Goal: Register for event/course

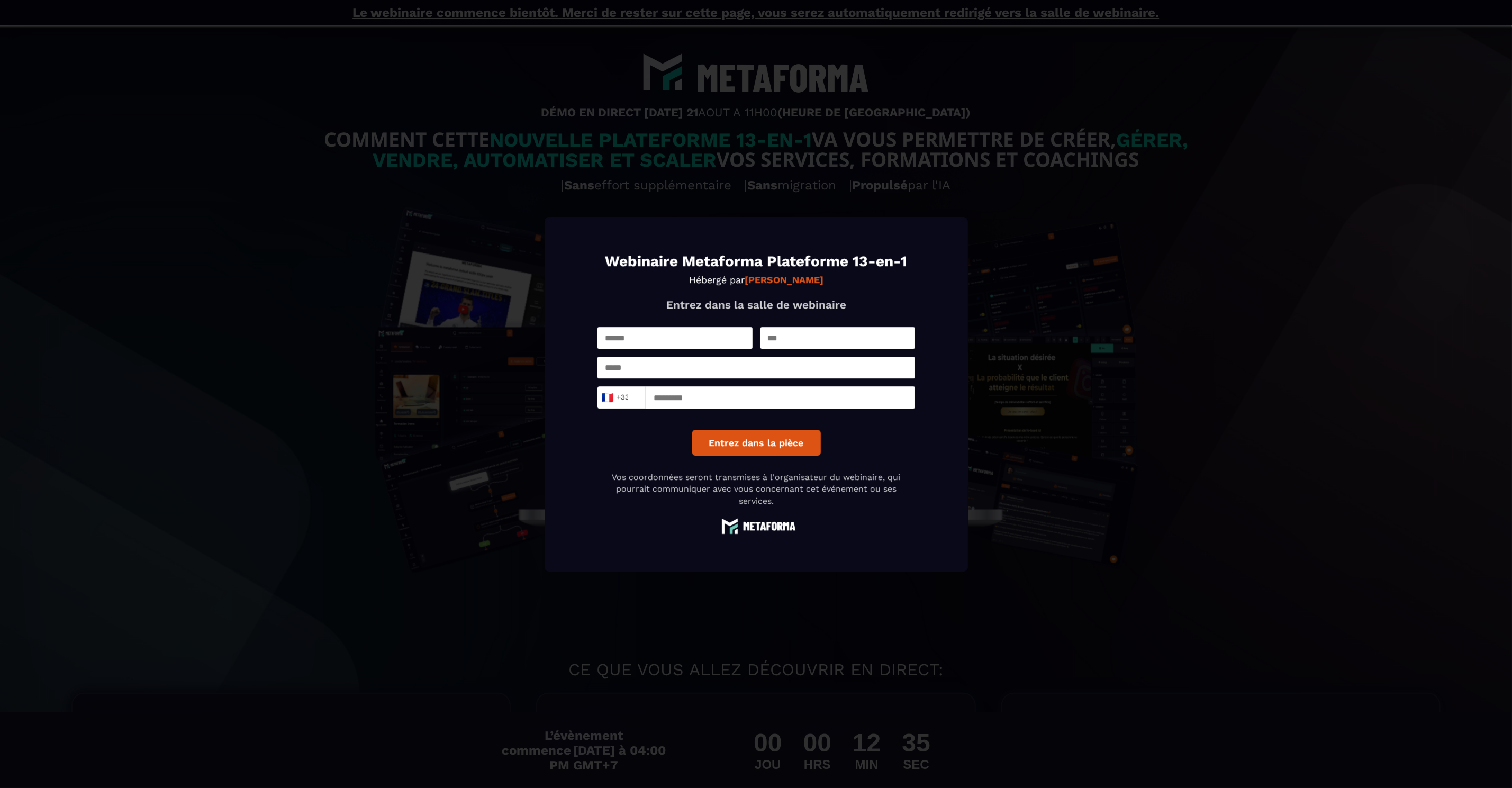
click at [1003, 226] on div "Modal window" at bounding box center [756, 394] width 1512 height 788
